Goal: Task Accomplishment & Management: Complete application form

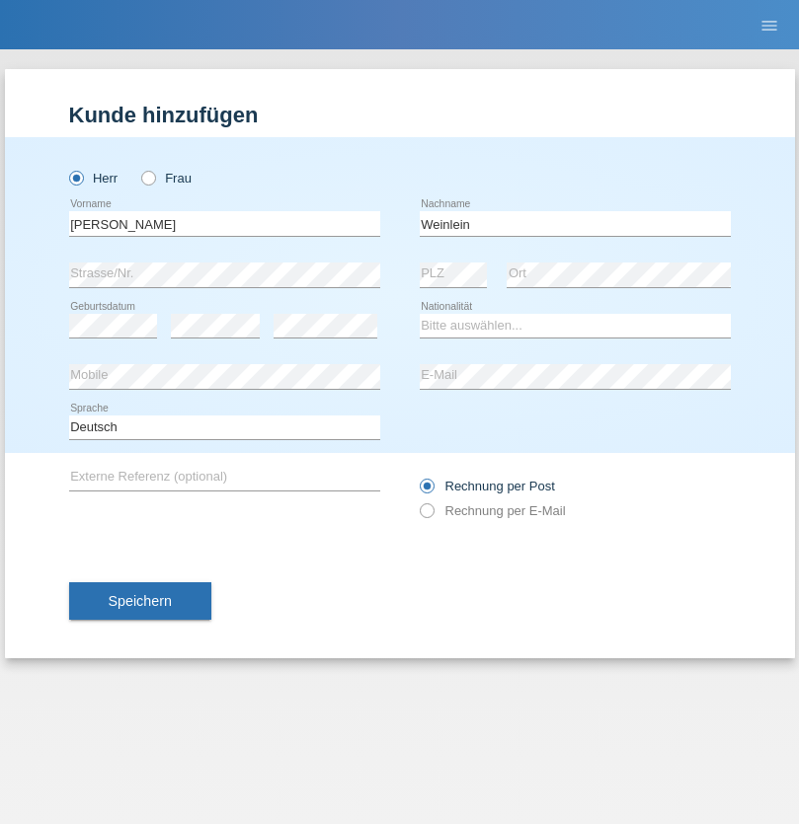
type input "Weinlein"
select select "CH"
radio input "true"
click at [224, 223] on input "text" at bounding box center [224, 223] width 311 height 25
type input "firat"
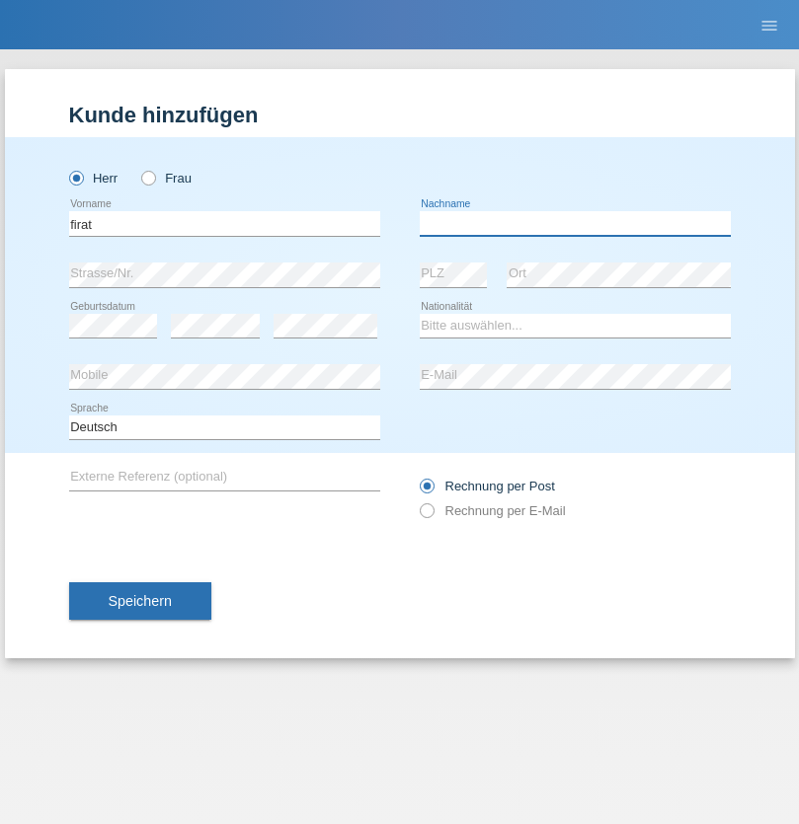
click at [575, 223] on input "text" at bounding box center [575, 223] width 311 height 25
type input "kara"
select select "CH"
